Goal: Check status: Check status

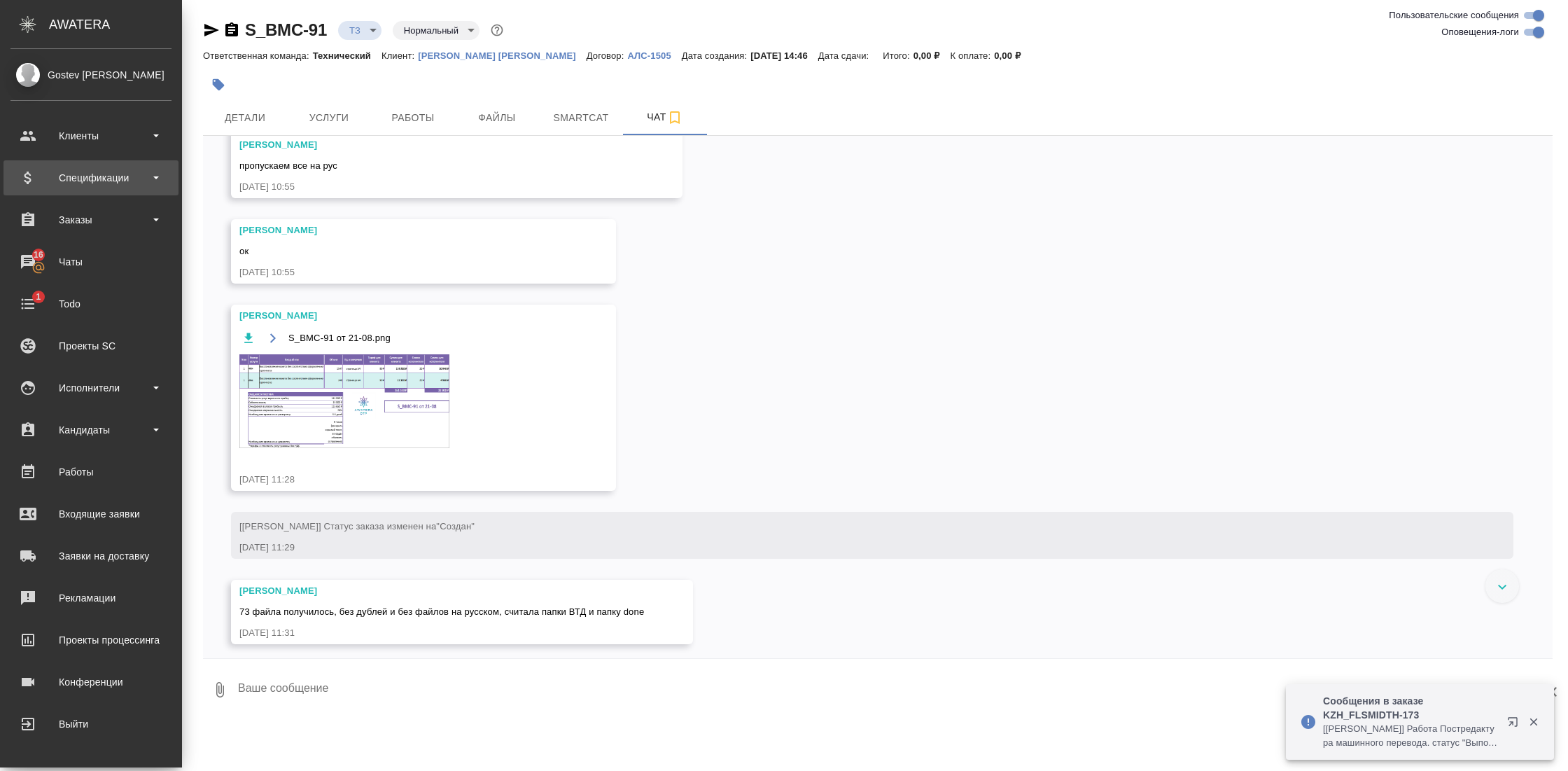
scroll to position [4773, 0]
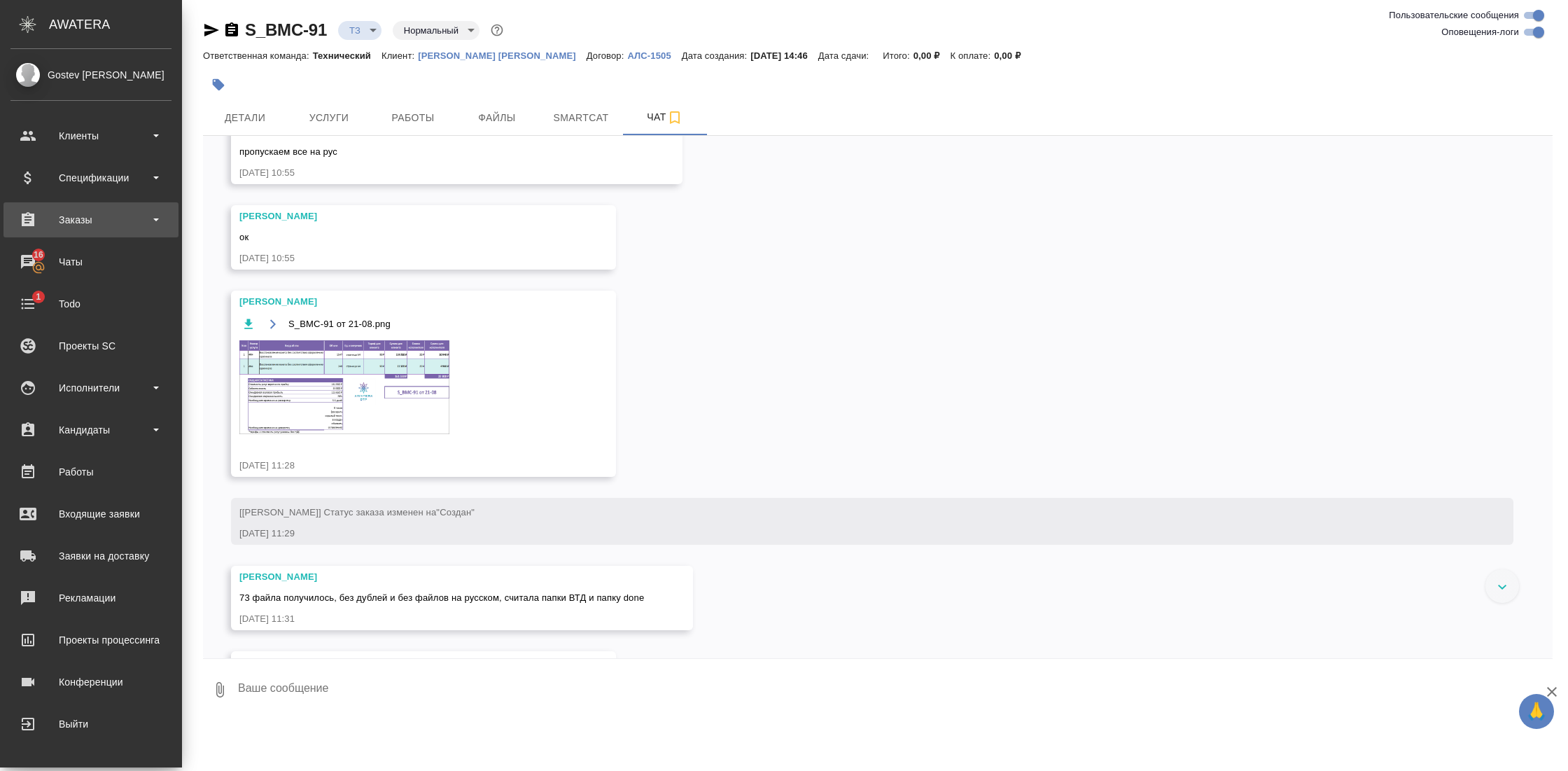
click at [101, 234] on div "Заказы" at bounding box center [91, 220] width 175 height 35
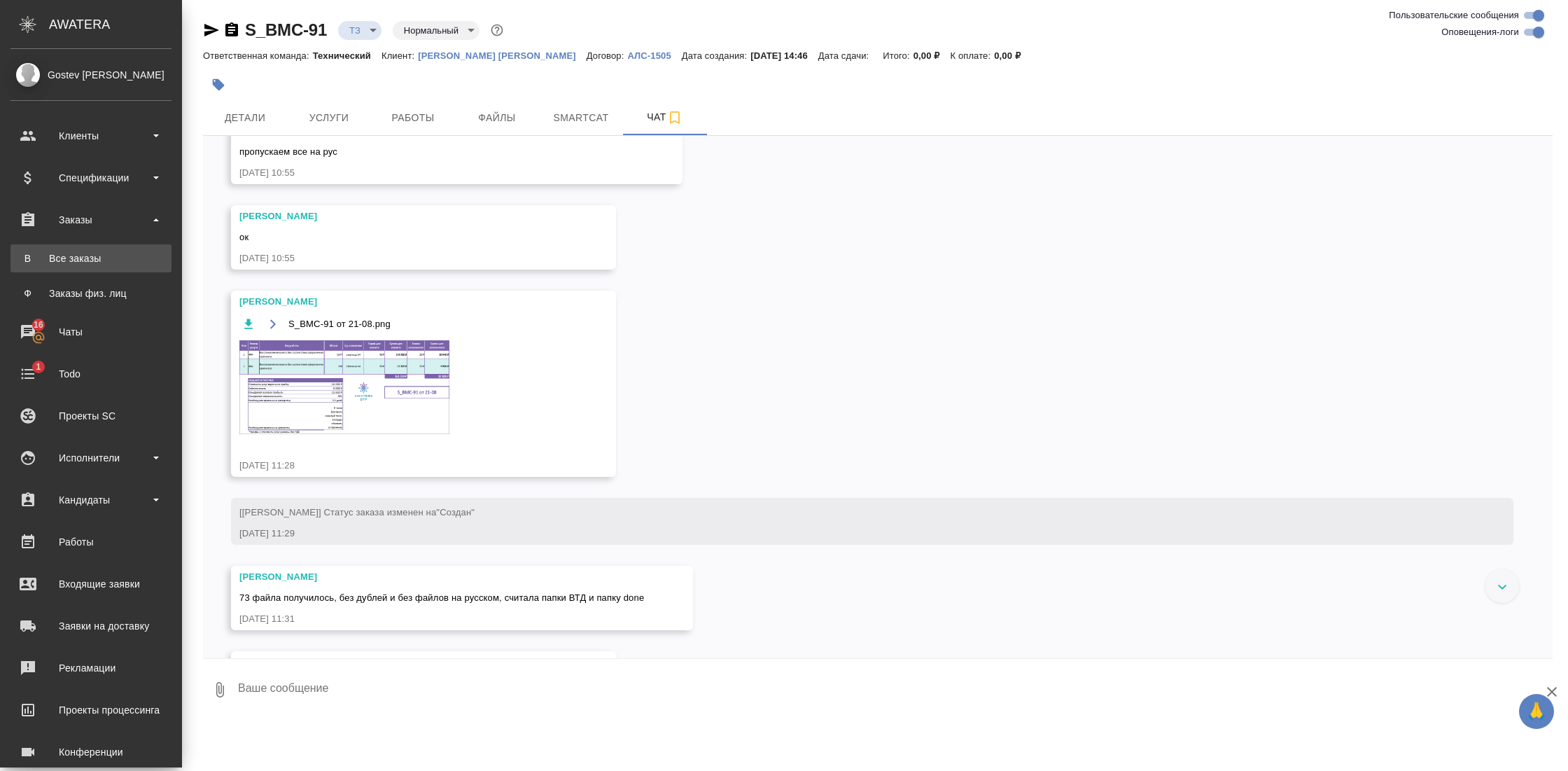
click at [75, 251] on link "В Все заказы" at bounding box center [91, 258] width 161 height 28
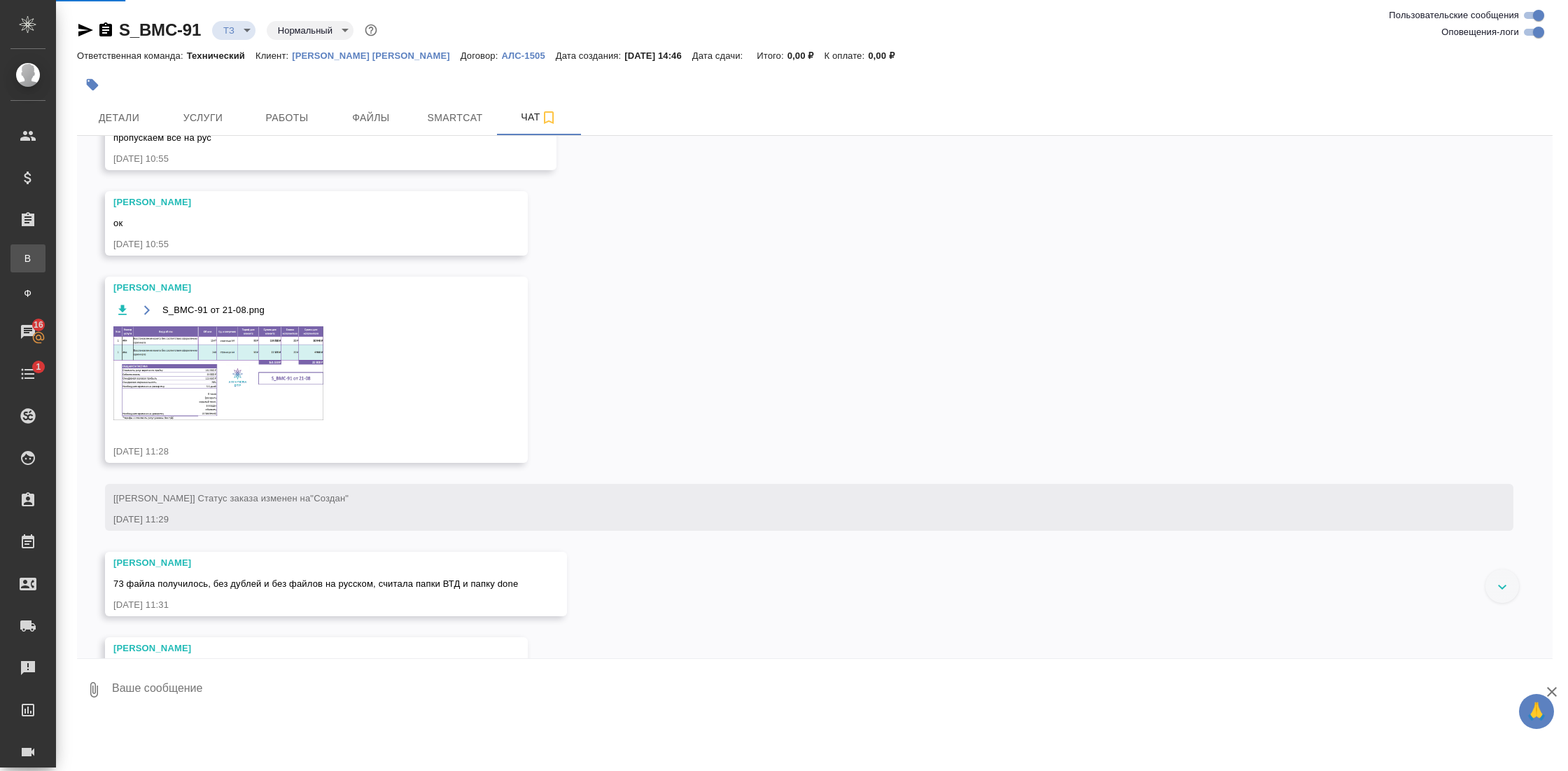
scroll to position [4758, 0]
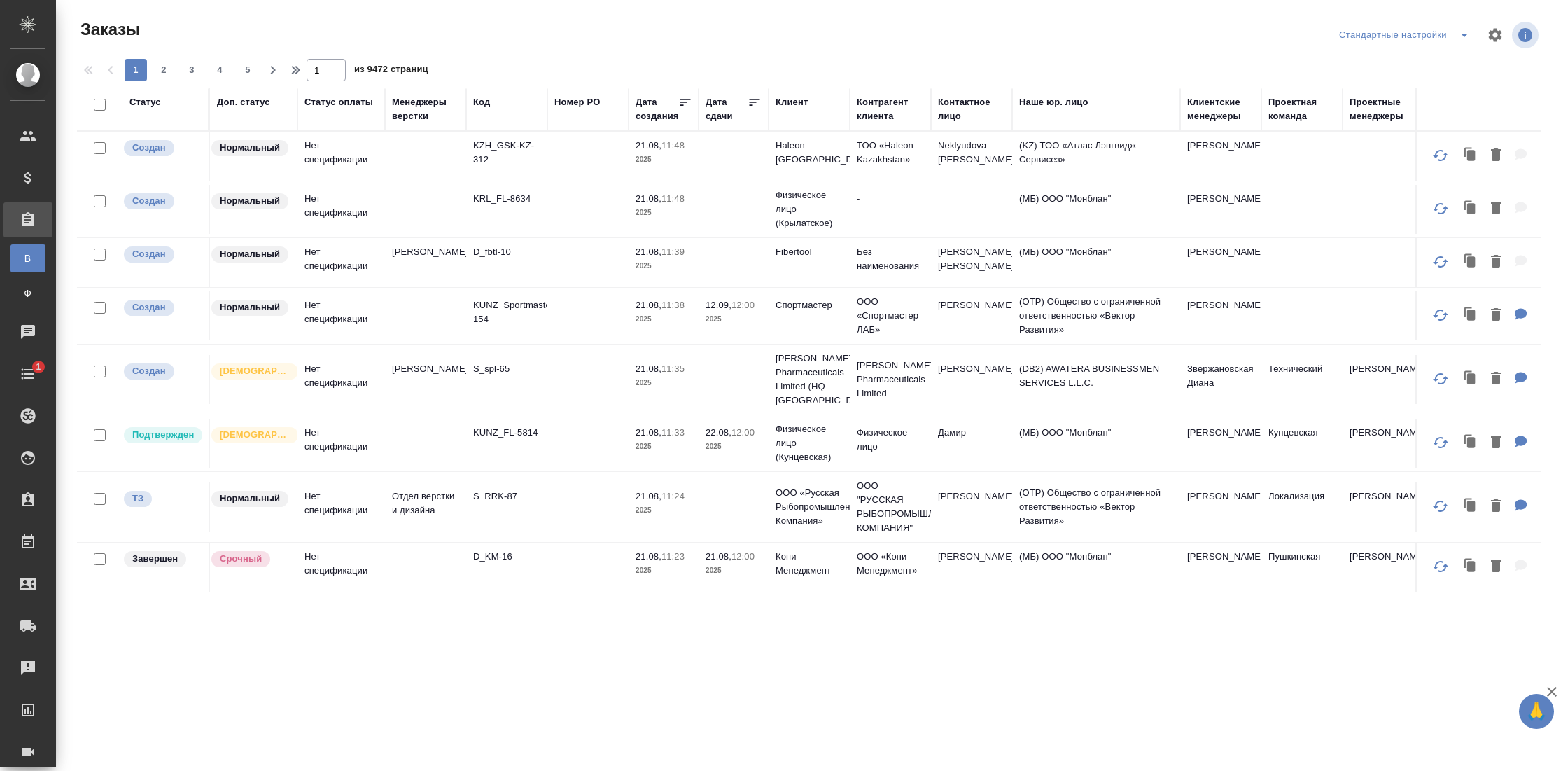
click at [488, 104] on div "Код" at bounding box center [482, 102] width 17 height 14
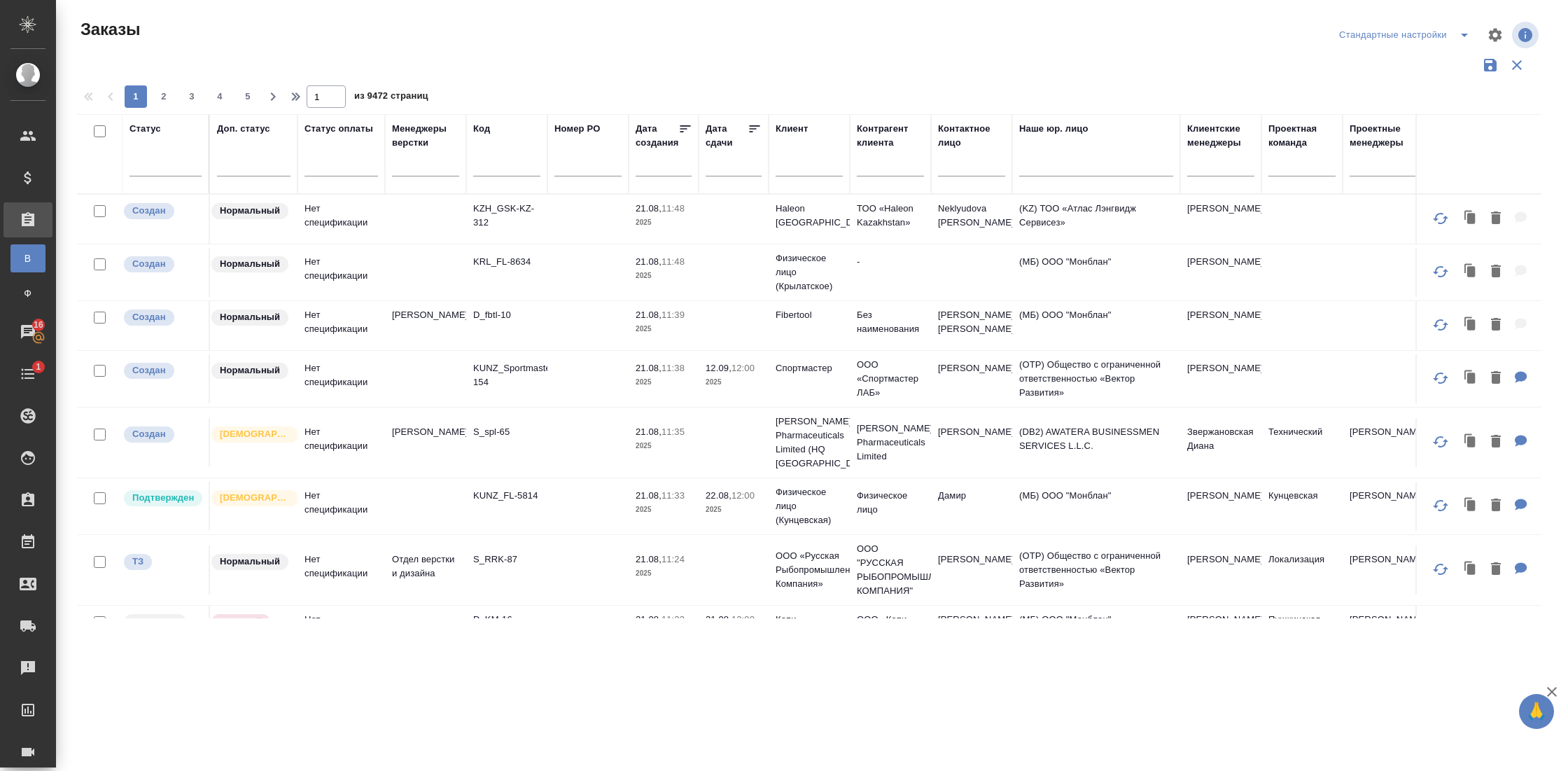
click at [493, 170] on input "text" at bounding box center [507, 168] width 67 height 18
paste input "KZH_HK-428"
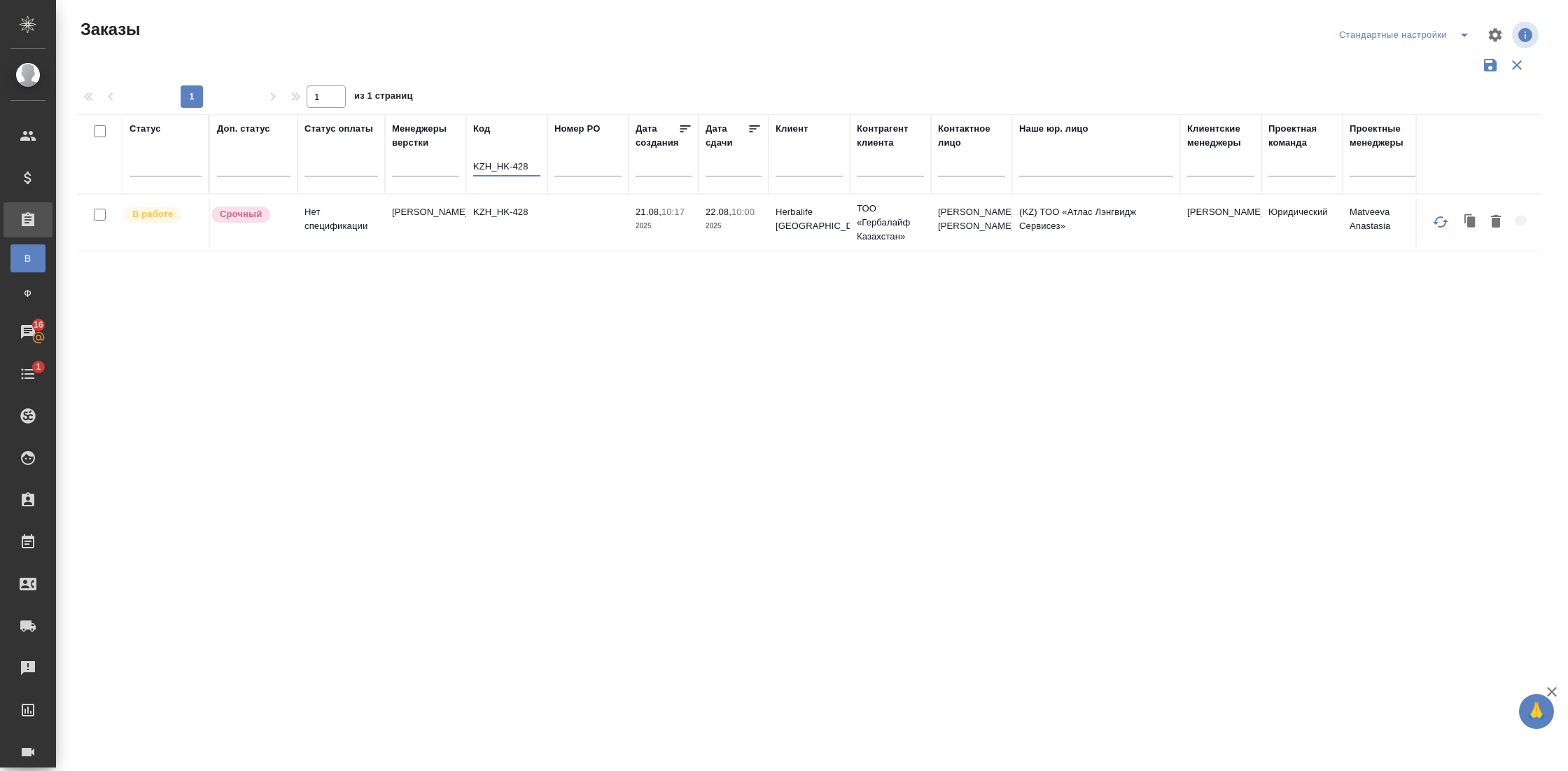
type input "KZH_HK-428"
click at [486, 224] on td "KZH_HK-428" at bounding box center [506, 223] width 81 height 49
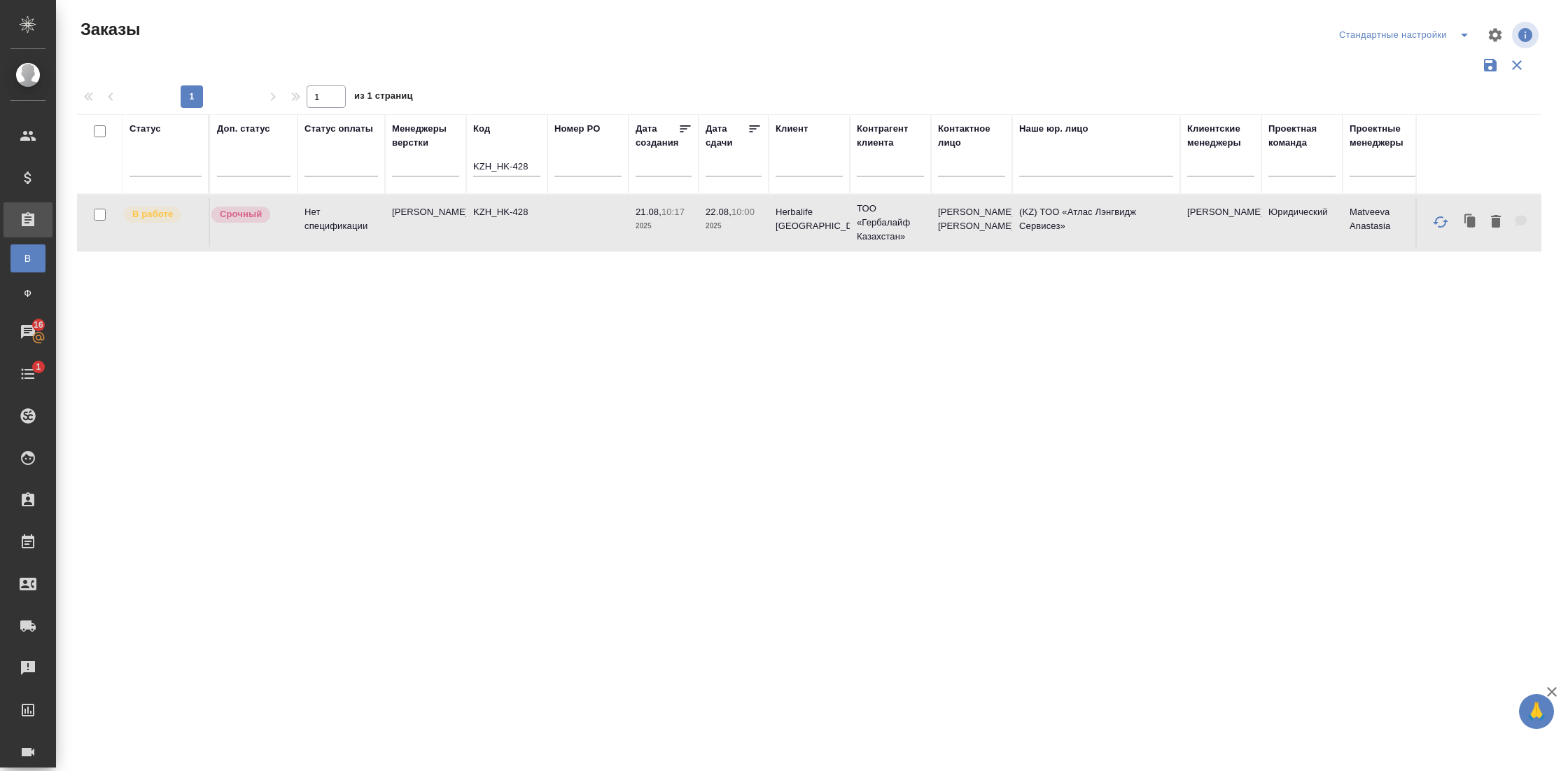
click at [486, 224] on td "KZH_HK-428" at bounding box center [506, 223] width 81 height 49
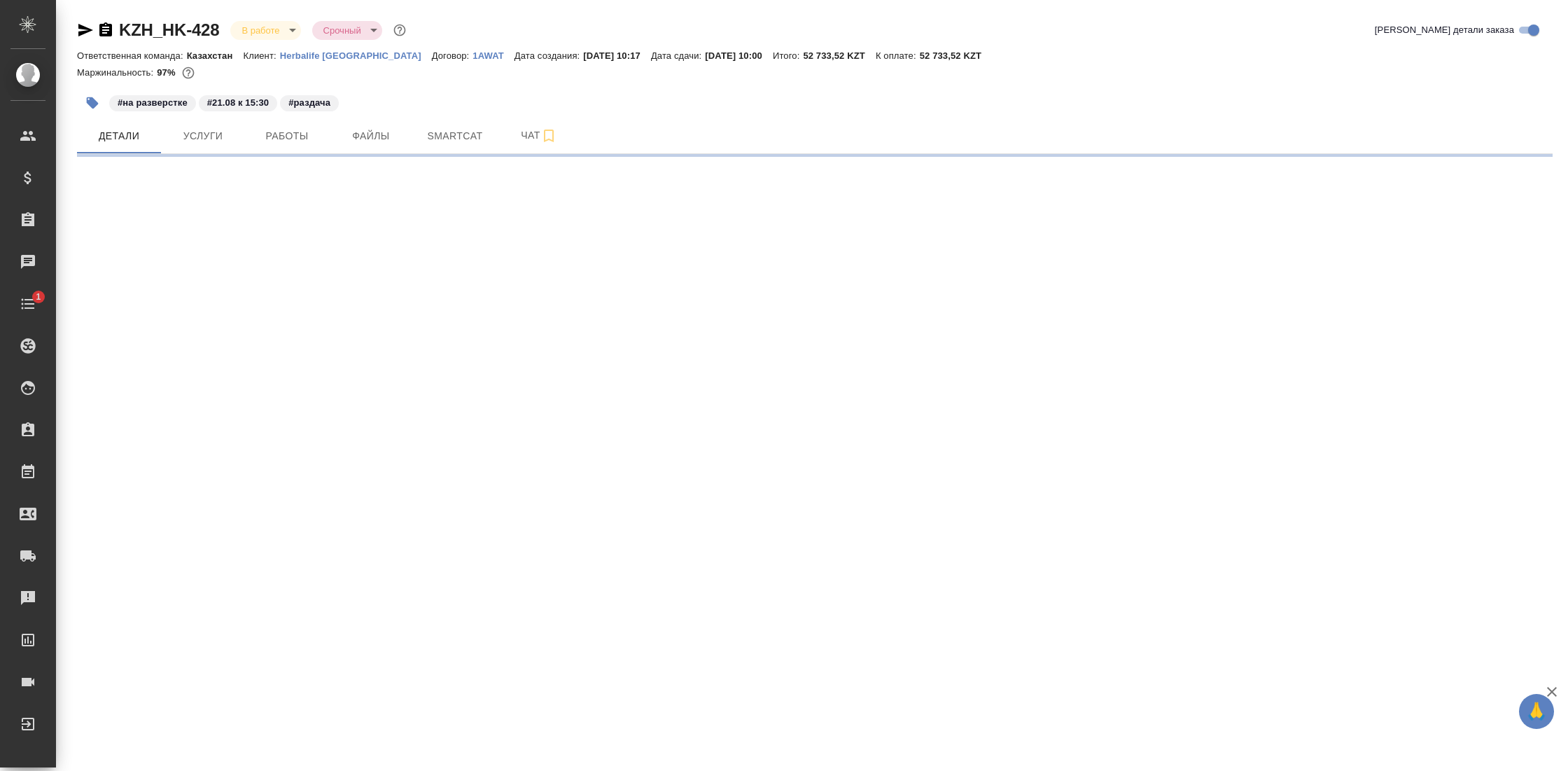
select select "RU"
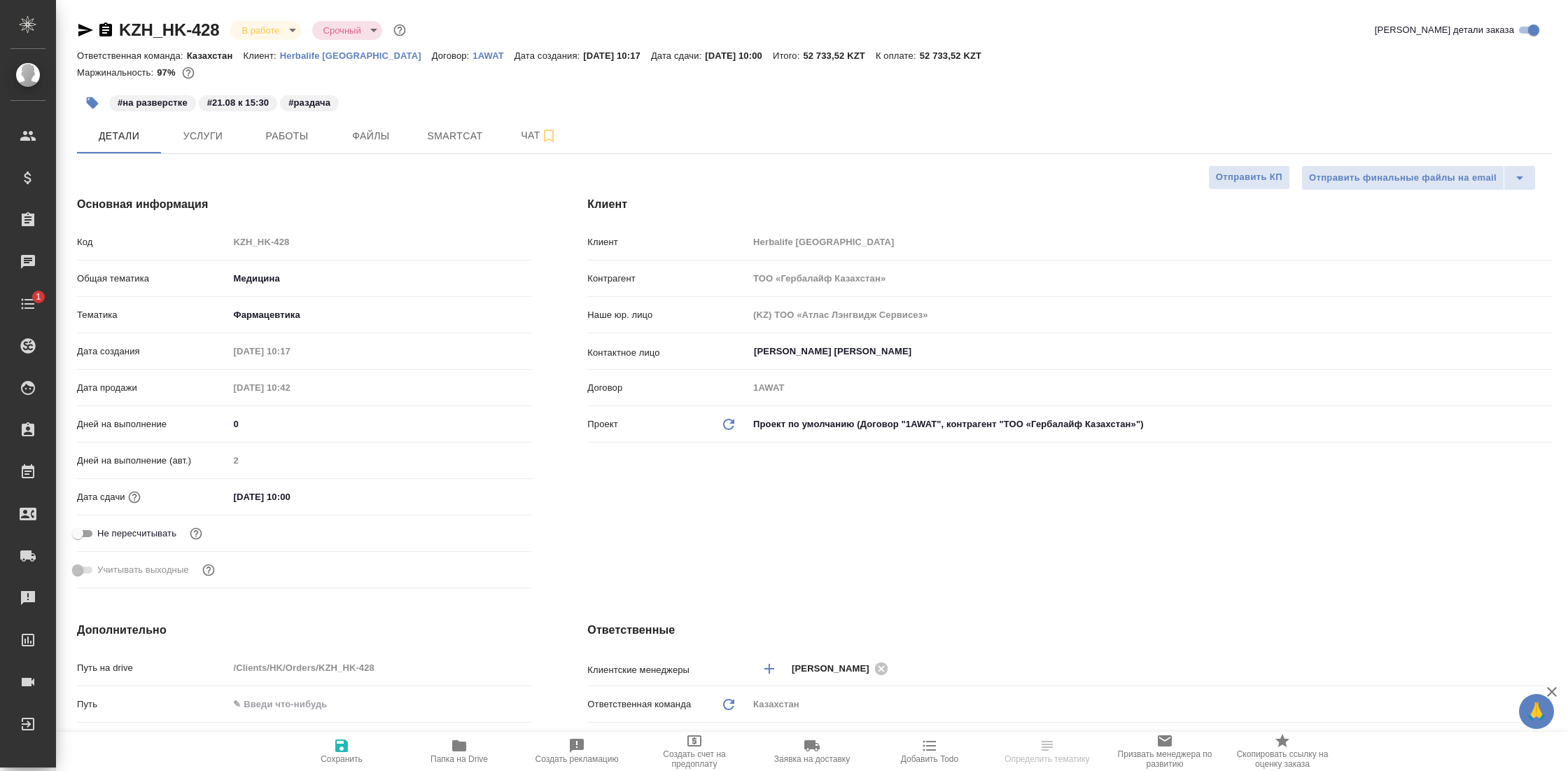
type textarea "x"
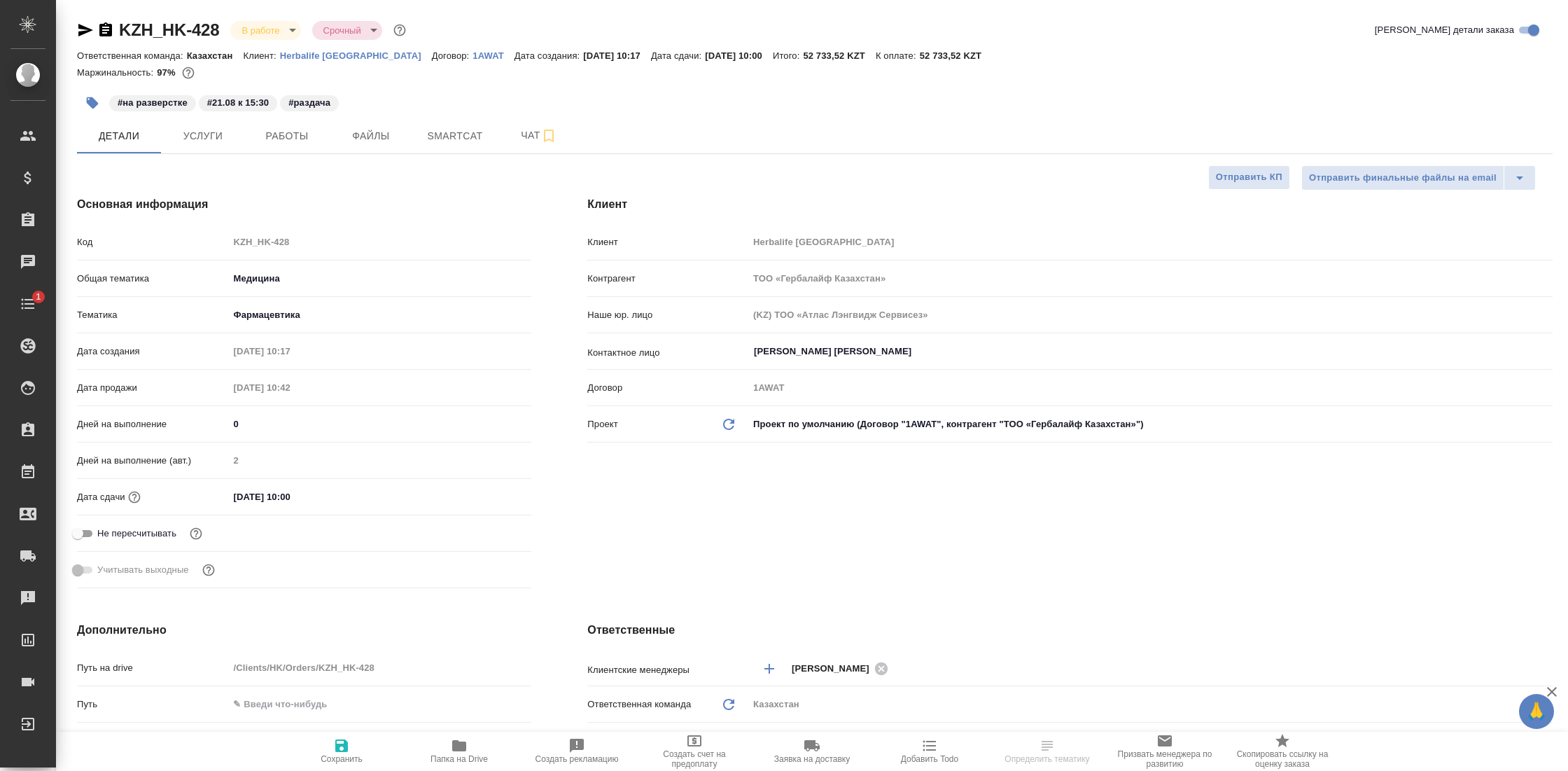
type textarea "x"
click at [311, 140] on span "Работы" at bounding box center [286, 136] width 67 height 18
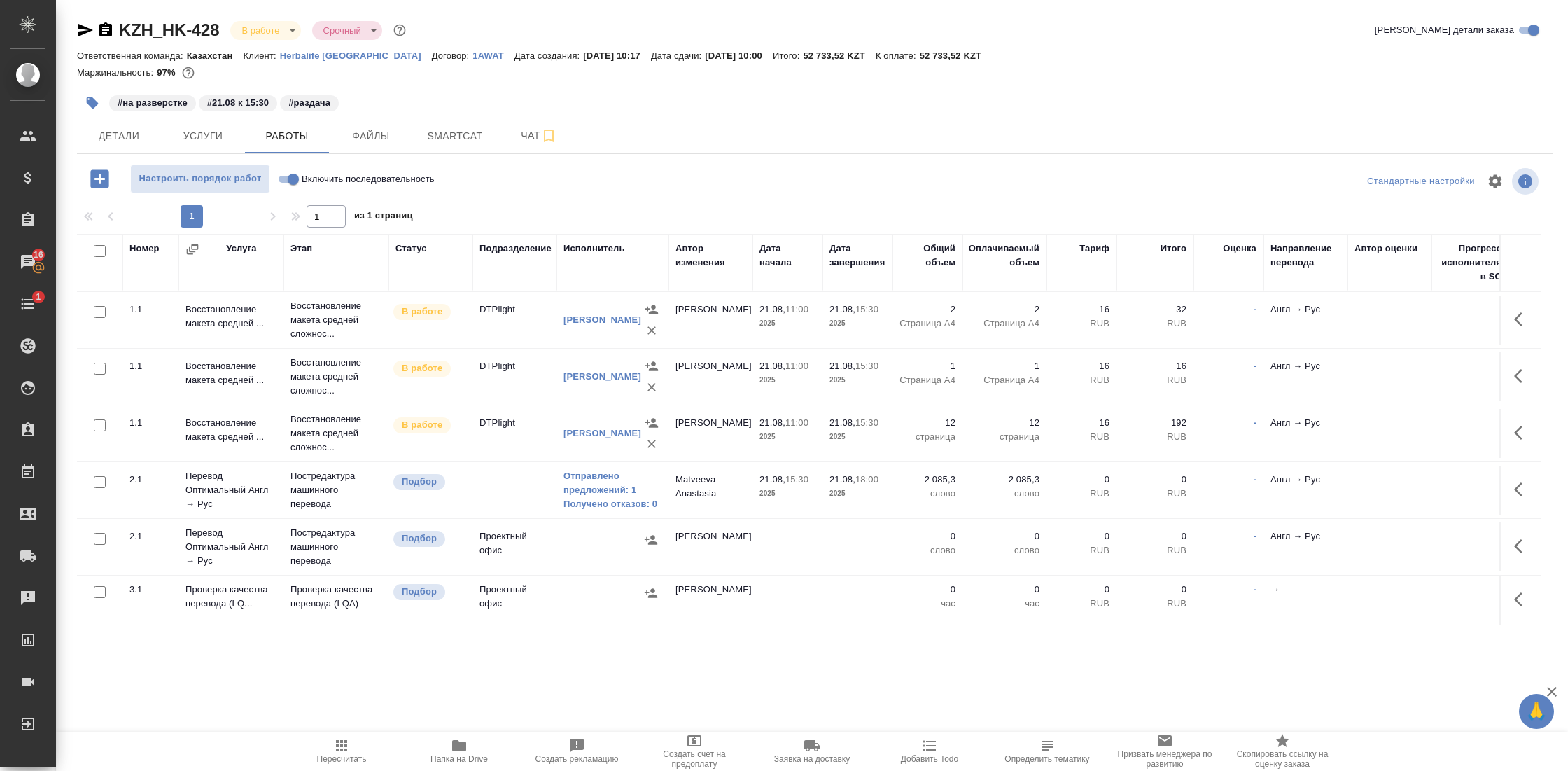
click at [452, 740] on icon "button" at bounding box center [459, 746] width 17 height 17
click at [523, 136] on span "Чат" at bounding box center [538, 136] width 67 height 18
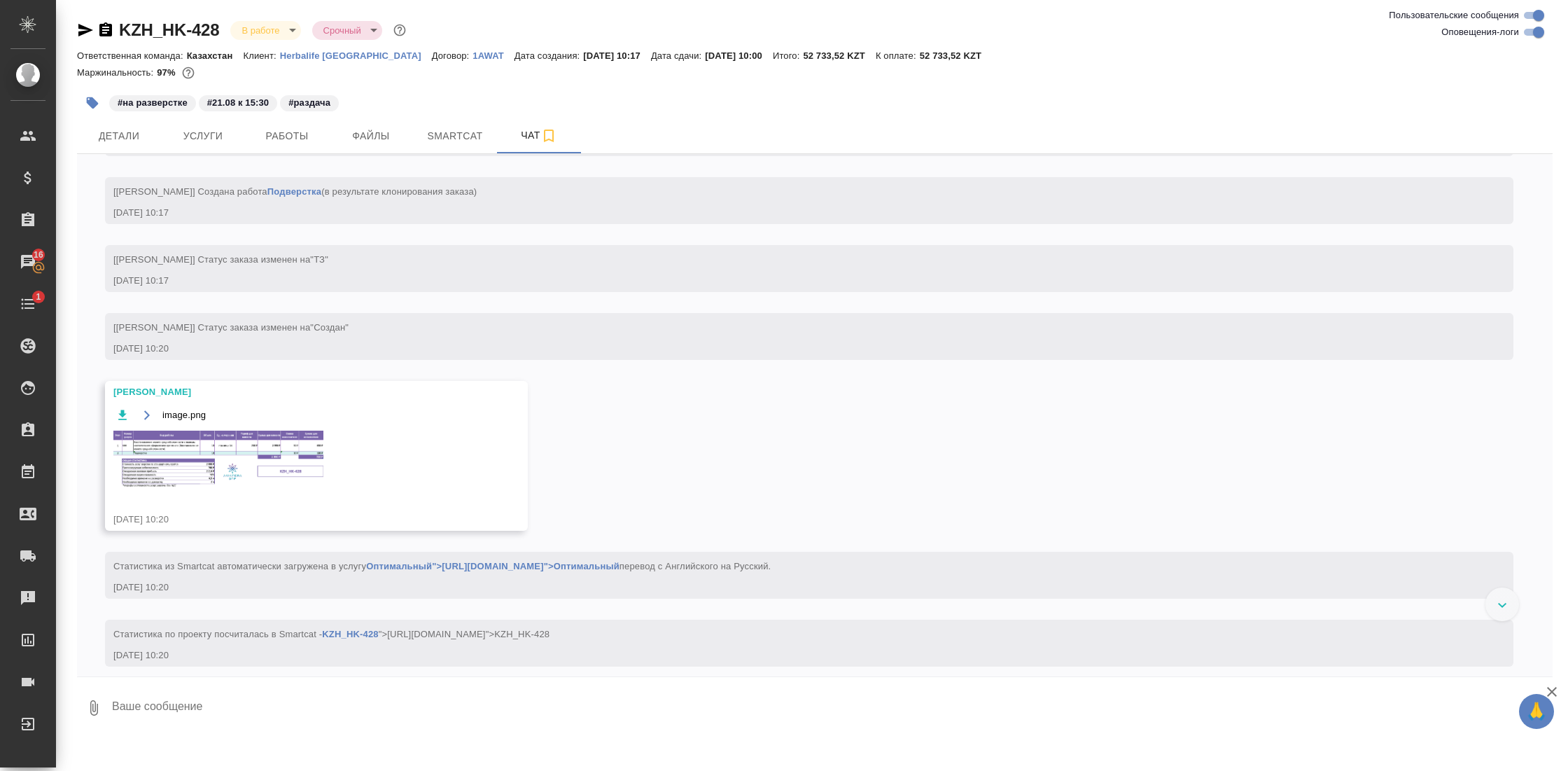
scroll to position [314, 0]
click at [247, 460] on img at bounding box center [218, 454] width 210 height 58
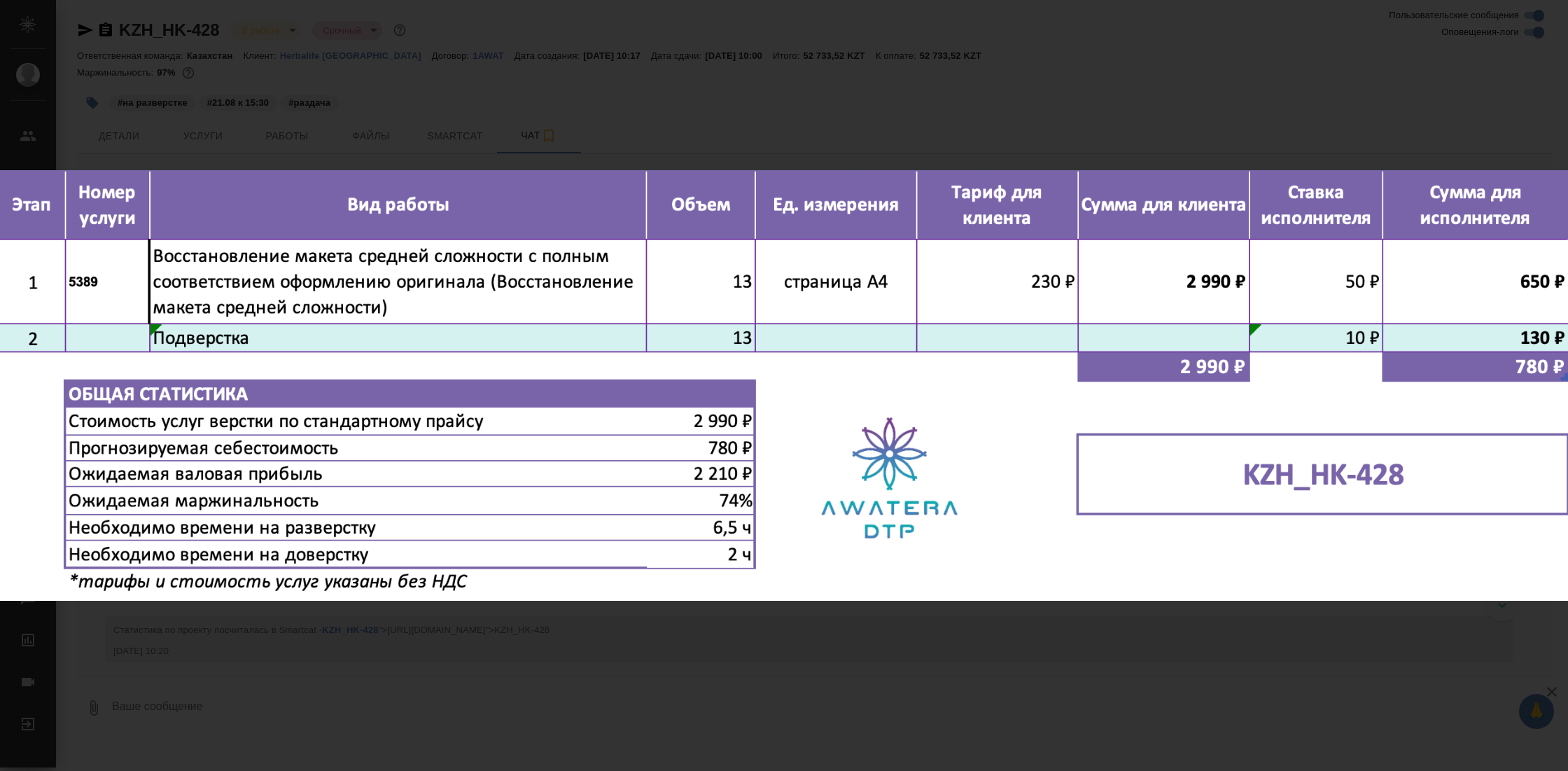
click at [678, 649] on div "image.png 1 of 1" at bounding box center [784, 385] width 1568 height 771
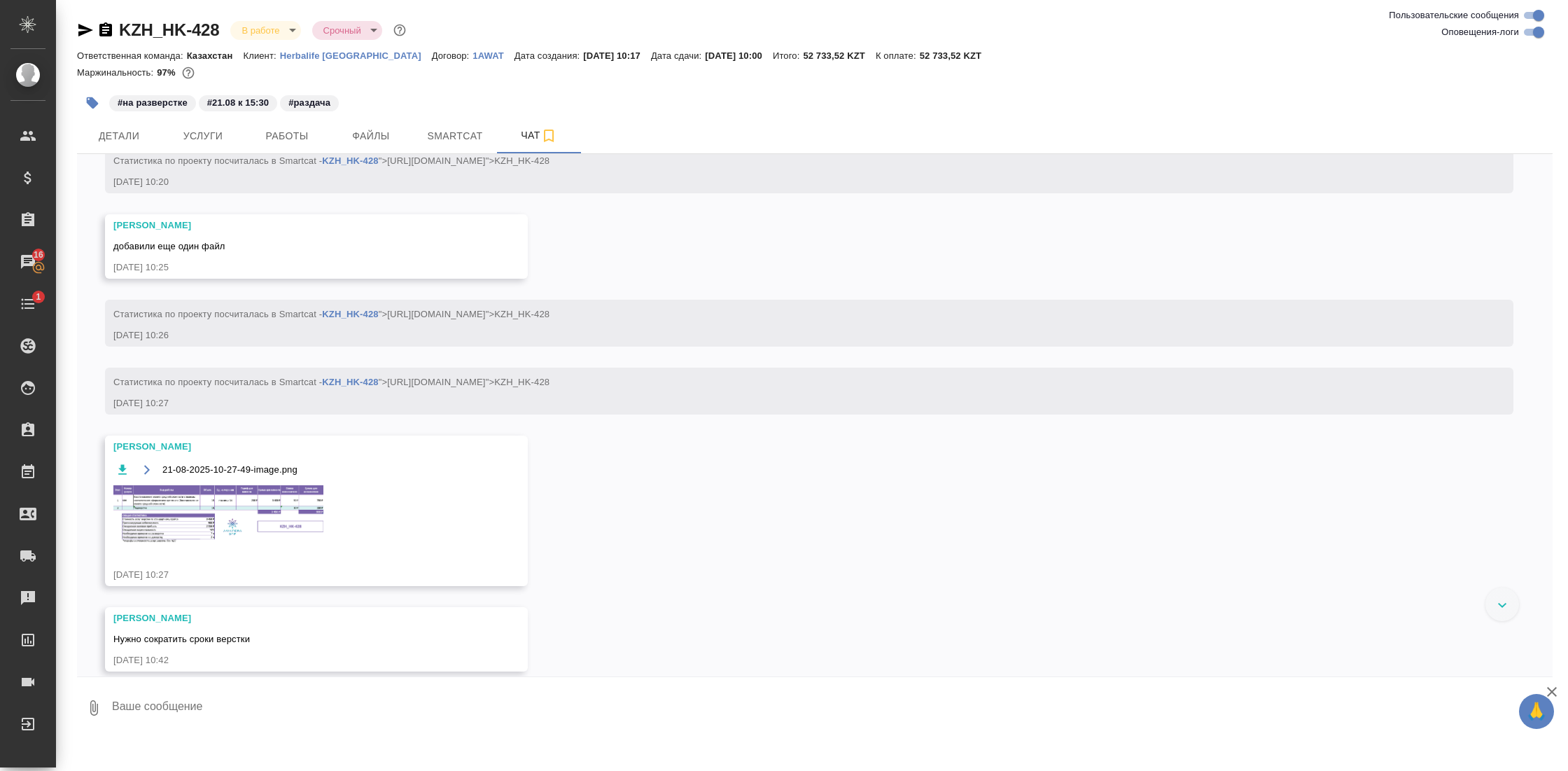
scroll to position [785, 0]
click at [211, 503] on img at bounding box center [218, 512] width 210 height 58
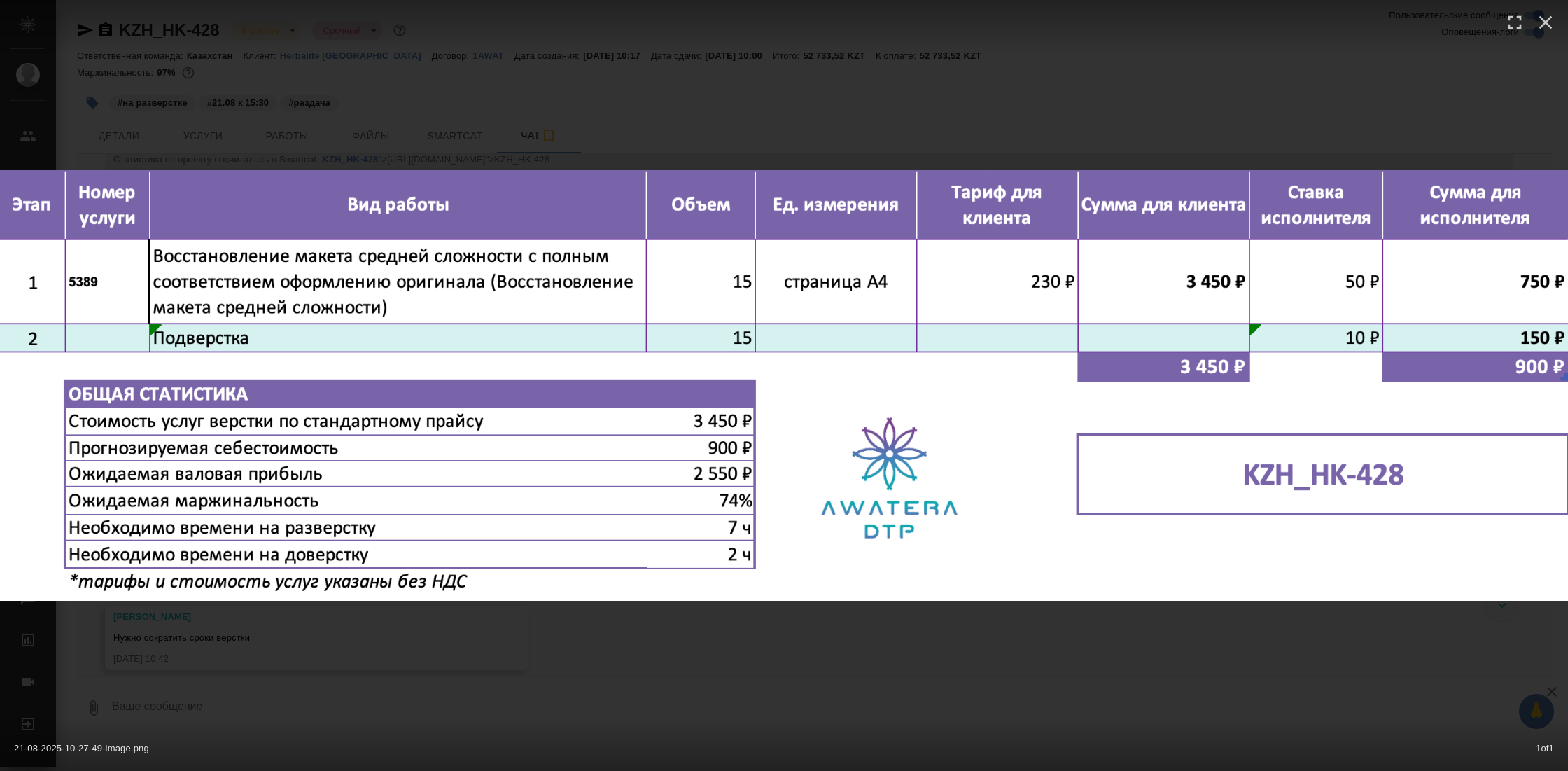
click at [677, 610] on div "21-08-2025-10-27-49-image.png 1 of 1" at bounding box center [784, 385] width 1568 height 771
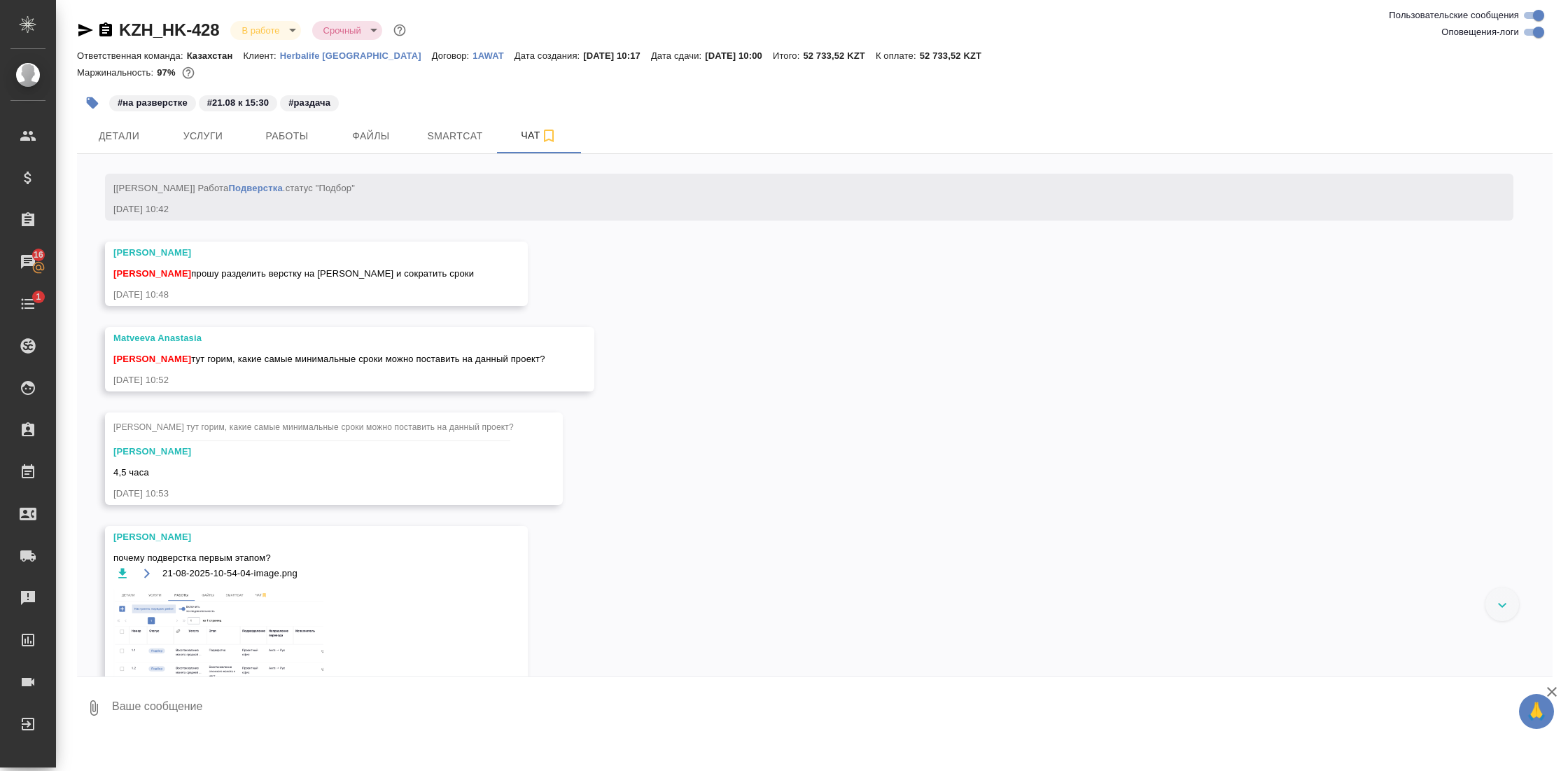
scroll to position [1690, 0]
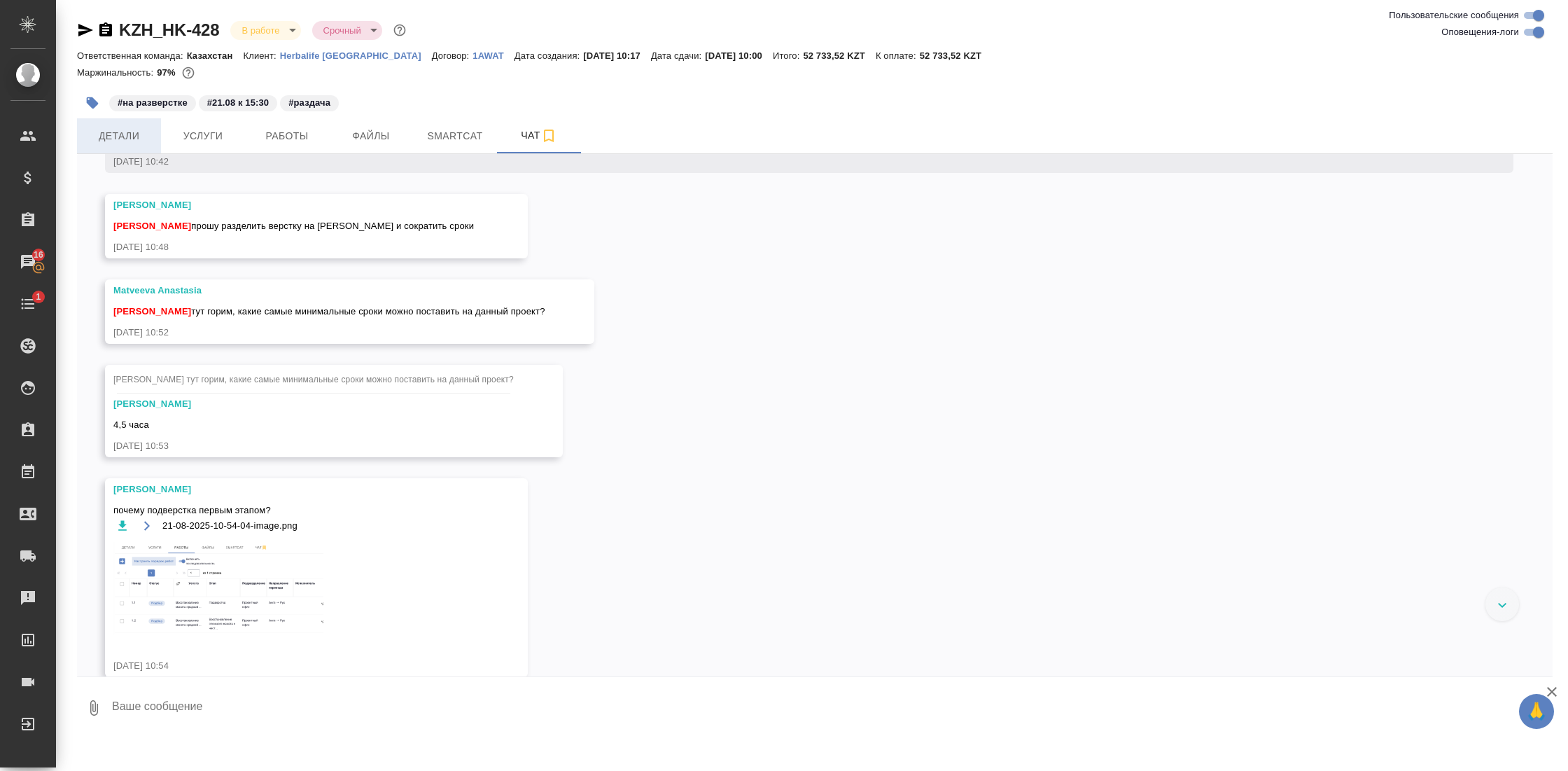
click at [121, 128] on span "Детали" at bounding box center [118, 136] width 67 height 18
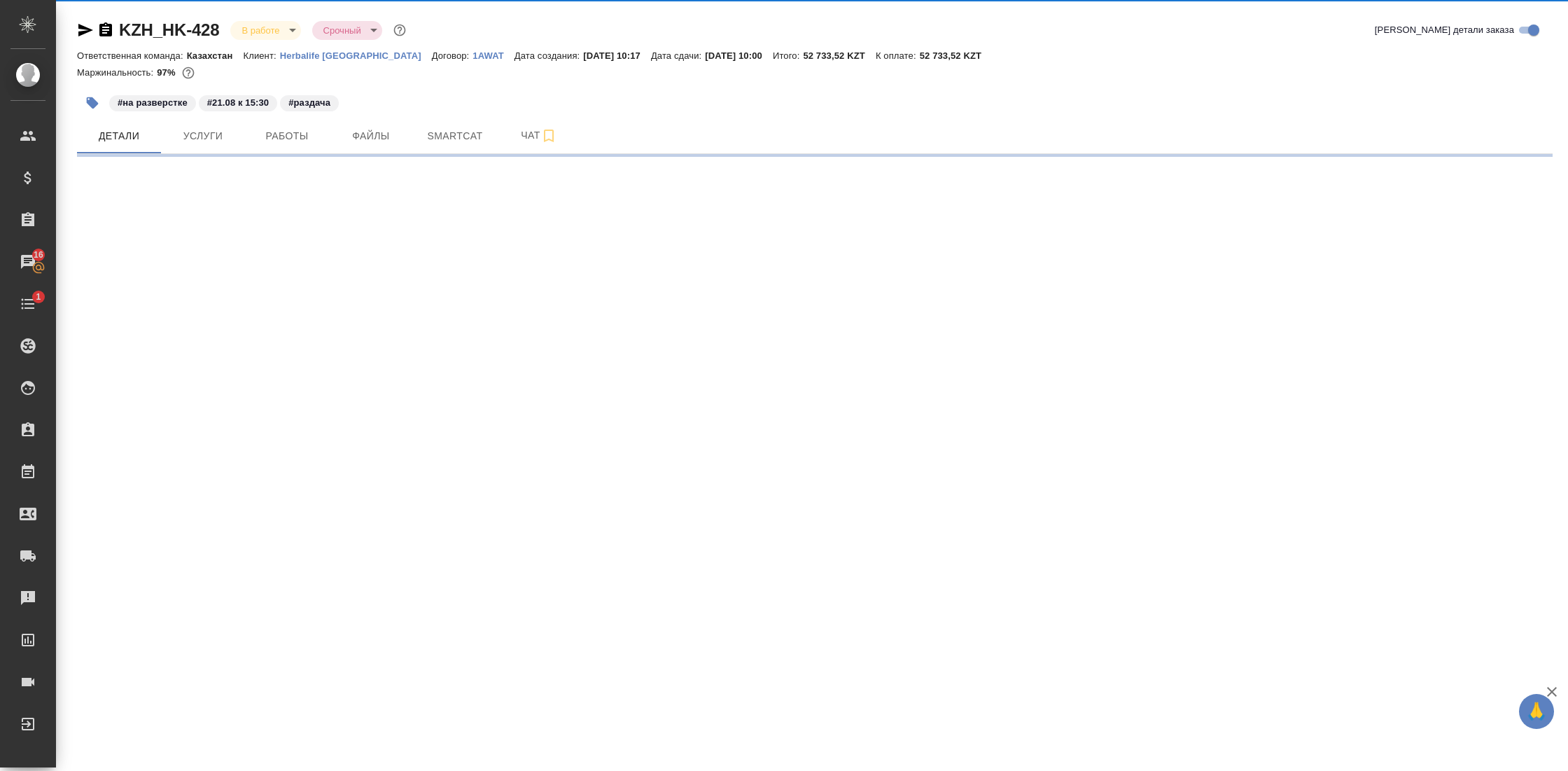
select select "RU"
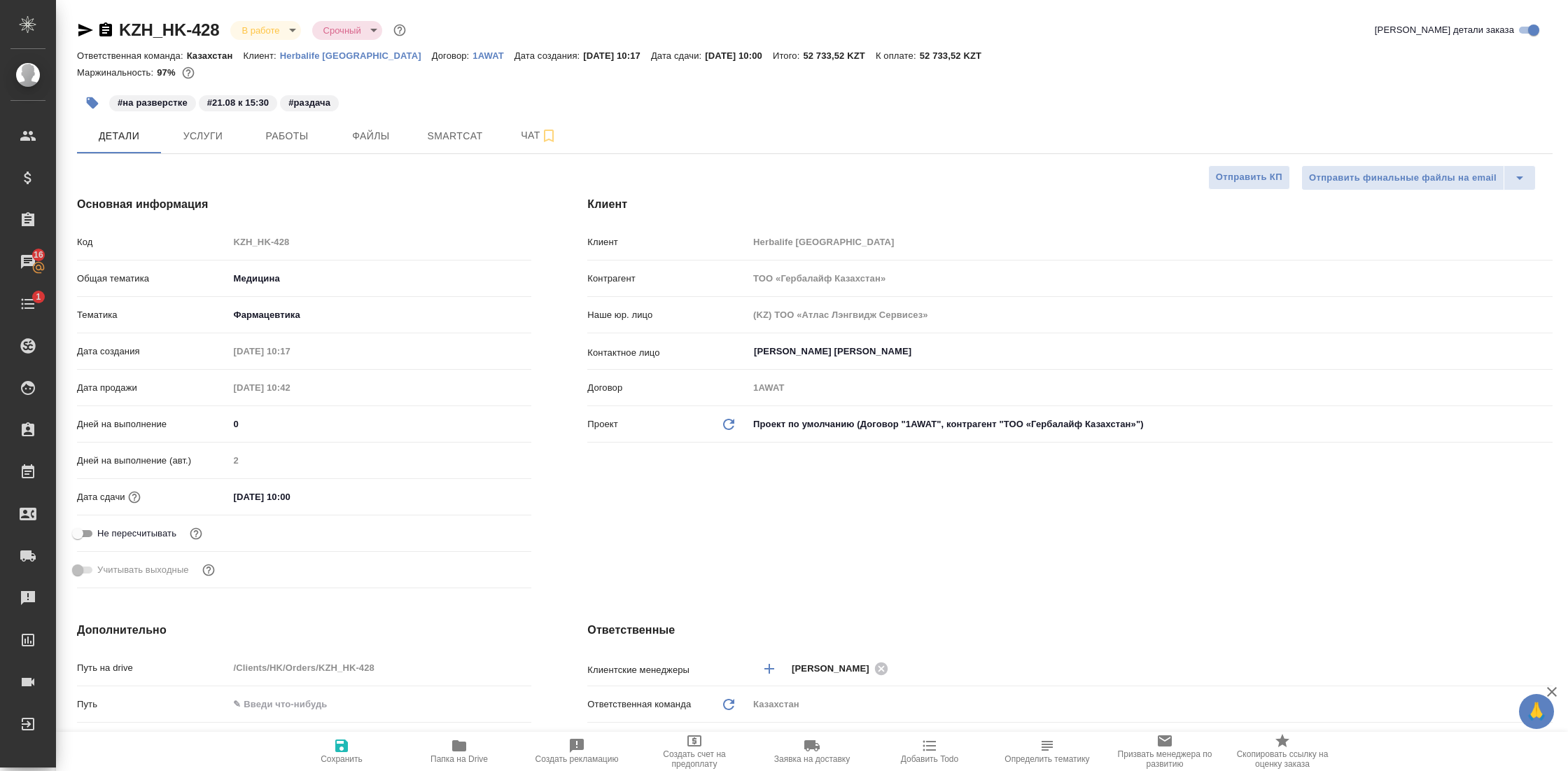
type textarea "x"
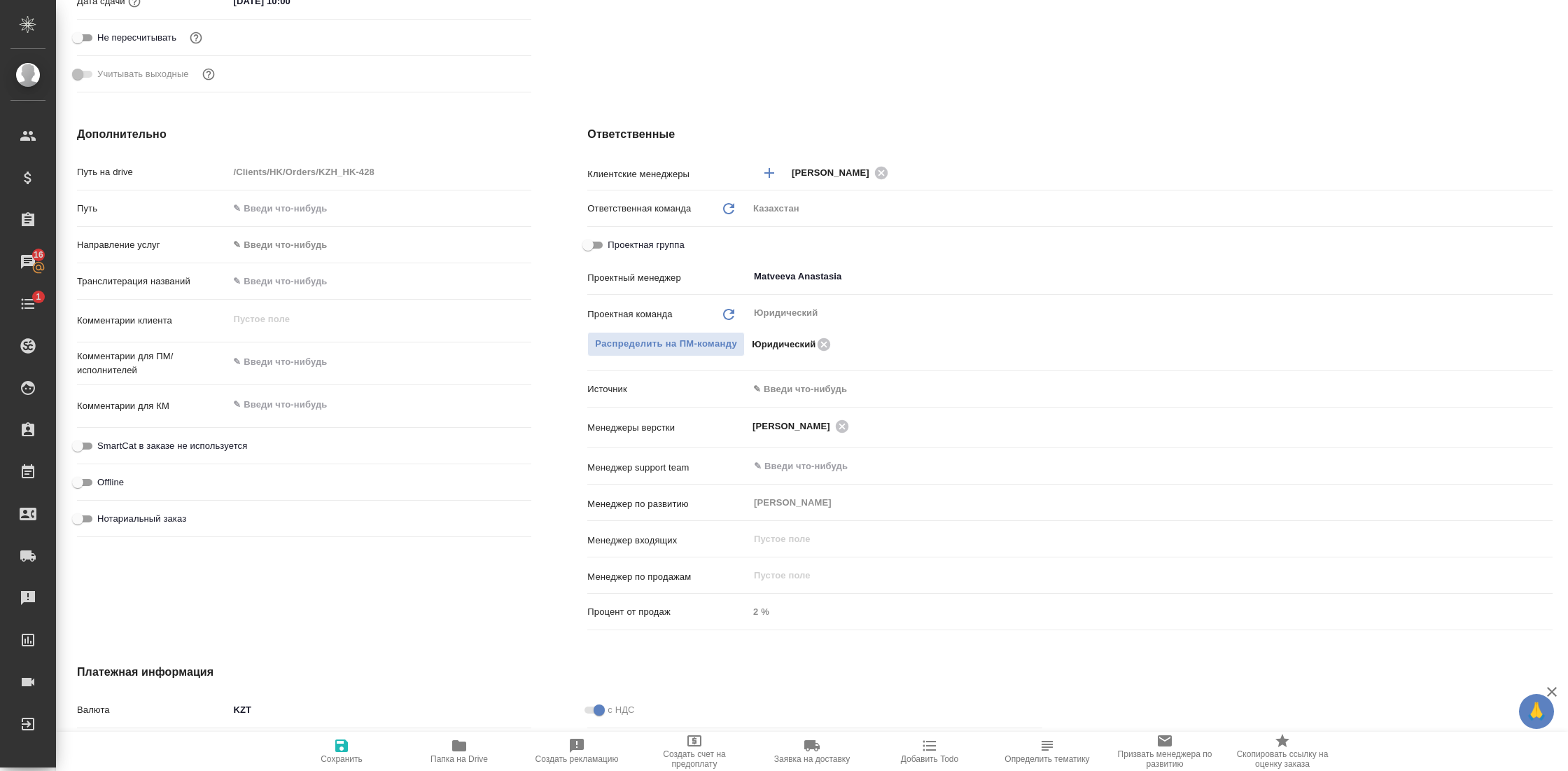
scroll to position [482, 0]
